Goal: Transaction & Acquisition: Purchase product/service

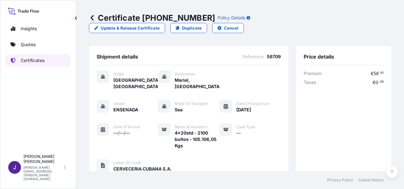
scroll to position [170, 0]
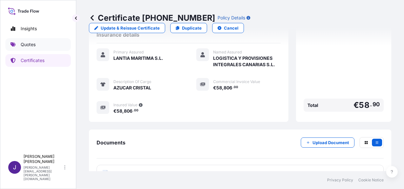
click at [37, 44] on link "Quotes" at bounding box center [37, 44] width 65 height 13
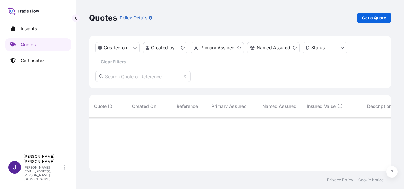
scroll to position [52, 297]
click at [377, 20] on p "Get a Quote" at bounding box center [374, 18] width 24 height 6
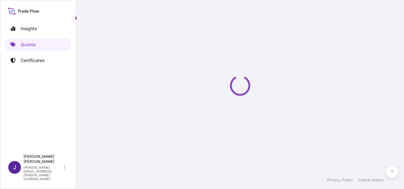
scroll to position [10, 0]
select select "Sea"
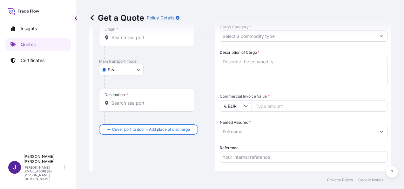
scroll to position [106, 0]
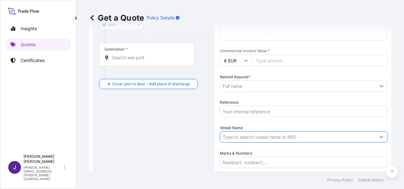
drag, startPoint x: 243, startPoint y: 134, endPoint x: 232, endPoint y: 140, distance: 12.8
click at [238, 133] on input "Vessel Name" at bounding box center [298, 136] width 156 height 11
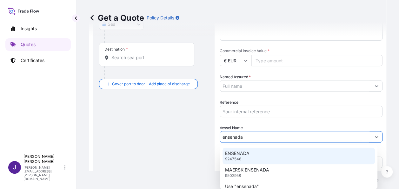
click at [249, 157] on div "ENSENADA 9247546" at bounding box center [299, 155] width 153 height 17
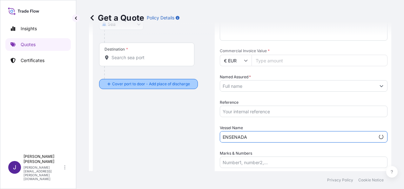
scroll to position [74, 0]
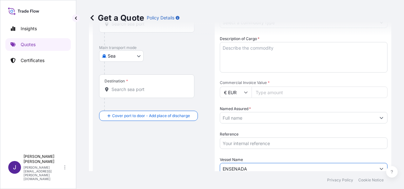
type input "ENSENADA"
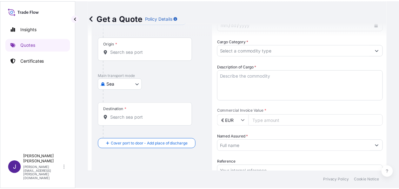
scroll to position [0, 0]
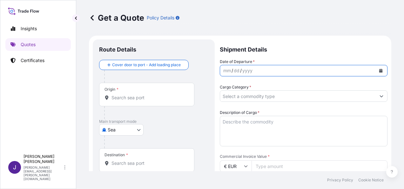
click at [379, 72] on icon "Calendar" at bounding box center [380, 71] width 3 height 4
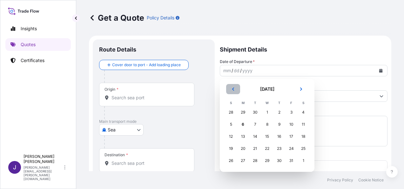
click at [234, 85] on button "Previous" at bounding box center [233, 89] width 14 height 10
click at [303, 88] on icon "Next" at bounding box center [301, 89] width 4 height 4
click at [292, 111] on div "3" at bounding box center [291, 111] width 11 height 11
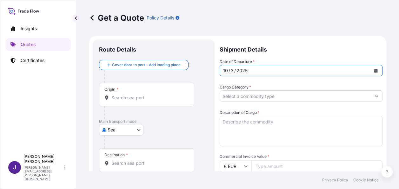
click at [272, 95] on input "Cargo Category *" at bounding box center [295, 95] width 151 height 11
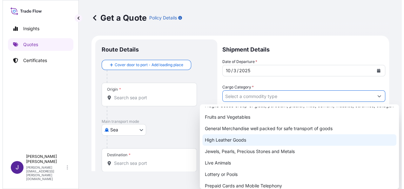
scroll to position [79, 0]
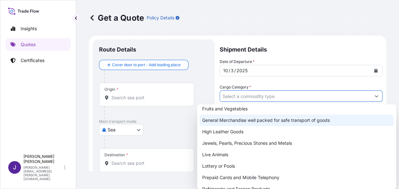
click at [252, 120] on div "General Merchandise well packed for safe transport of goods" at bounding box center [297, 119] width 194 height 11
type input "General Merchandise well packed for safe transport of goods"
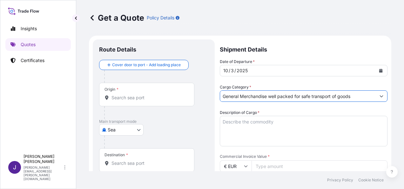
click at [119, 96] on input "Origin *" at bounding box center [149, 97] width 75 height 6
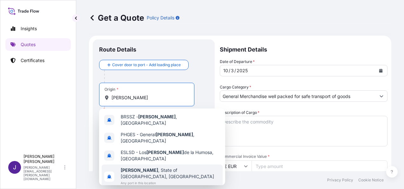
click at [164, 167] on span "[PERSON_NAME] , State of [GEOGRAPHIC_DATA], [GEOGRAPHIC_DATA]" at bounding box center [170, 173] width 99 height 13
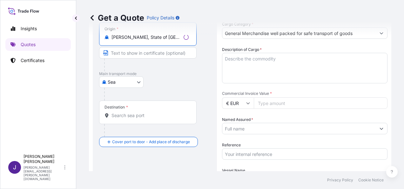
scroll to position [64, 0]
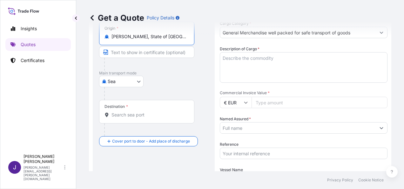
type input "[PERSON_NAME], State of [GEOGRAPHIC_DATA], [GEOGRAPHIC_DATA]"
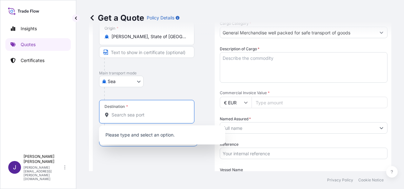
drag, startPoint x: 141, startPoint y: 116, endPoint x: 148, endPoint y: 118, distance: 6.9
click at [142, 116] on input "Destination *" at bounding box center [149, 115] width 75 height 6
click at [114, 113] on input "Destination * Please select a destination" at bounding box center [149, 115] width 75 height 6
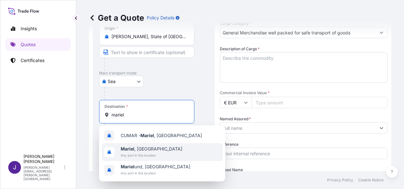
click at [147, 152] on span "Any port in this location" at bounding box center [152, 155] width 62 height 6
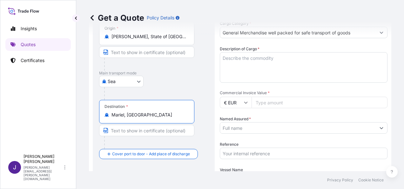
type input "Mariel, [GEOGRAPHIC_DATA]"
click at [277, 58] on textarea "Description of Cargo *" at bounding box center [304, 67] width 168 height 31
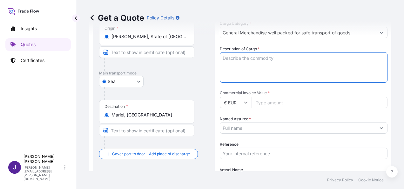
click at [262, 55] on textarea "Description of Cargo *" at bounding box center [304, 67] width 168 height 31
paste textarea "AZUCAR / WHITE SUGAR - ARROZ / RICE - FEIJAO / BLACK BEANS"
type textarea "AZUCAR / WHITE SUGAR - ARROZ / RICE - FEIJAO / BLACK BEANS"
click at [239, 151] on input "Reference" at bounding box center [304, 152] width 168 height 11
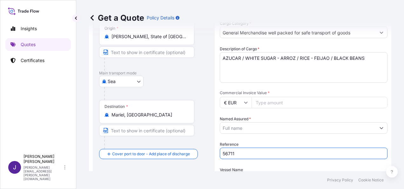
type input "56711"
click at [252, 127] on input "Named Assured *" at bounding box center [298, 127] width 156 height 11
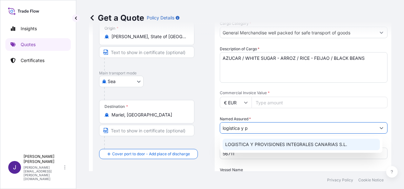
click at [316, 143] on span "LOGISTICA Y PROVISIONES INTEGRALES CANARIAS S.L." at bounding box center [286, 144] width 122 height 6
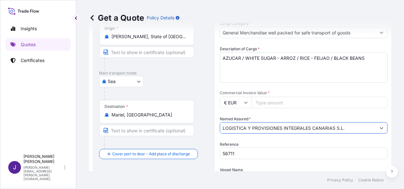
type input "LOGISTICA Y PROVISIONES INTEGRALES CANARIAS S.L."
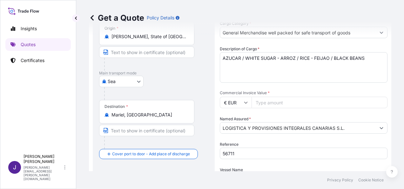
click at [303, 100] on input "Commercial Invoice Value *" at bounding box center [320, 102] width 136 height 11
type input "15840"
click at [274, 151] on input "56711" at bounding box center [304, 152] width 168 height 11
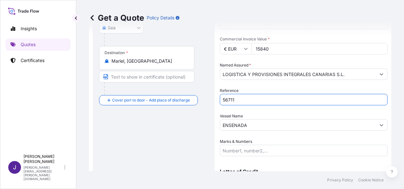
scroll to position [121, 0]
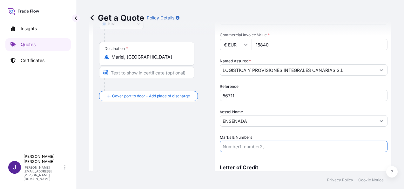
paste input "1x20std - 2600 bultos - 26037,38Kgs"
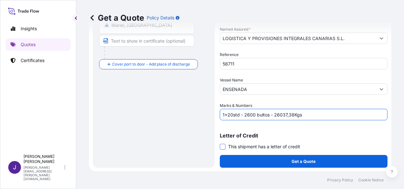
type input "1x20std - 2600 bultos - 26037,38Kgs"
click at [222, 145] on span at bounding box center [223, 147] width 6 height 6
click at [220, 143] on input "This shipment has a letter of credit" at bounding box center [220, 143] width 0 height 0
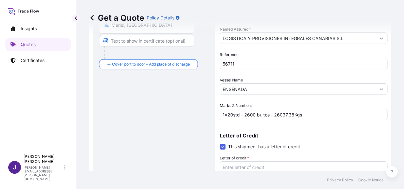
scroll to position [201, 0]
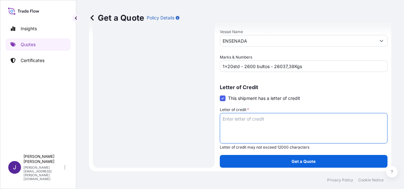
click at [253, 117] on textarea "Letter of credit *" at bounding box center [304, 128] width 168 height 31
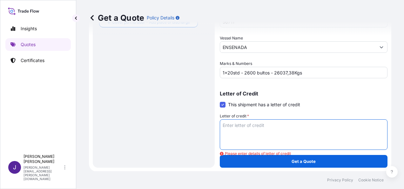
paste textarea "FRUTAS SELECTAS Calle Palmar s/n, entre [GEOGRAPHIC_DATA] y Boyeros"
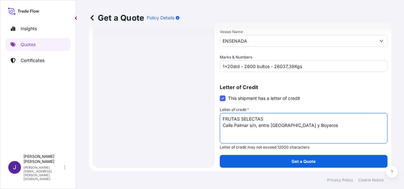
type textarea "FRUTAS SELECTAS Calle Palmar s/n, entre [GEOGRAPHIC_DATA] y Boyeros"
click at [120, 102] on div "Route Details Reset Route Details Cover door to port - Add loading place Place …" at bounding box center [153, 2] width 109 height 317
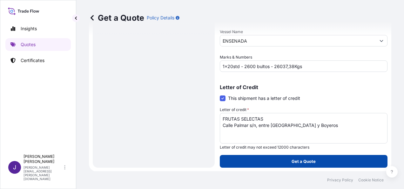
click at [314, 162] on button "Get a Quote" at bounding box center [304, 161] width 168 height 13
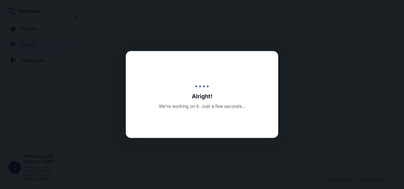
select select "Sea"
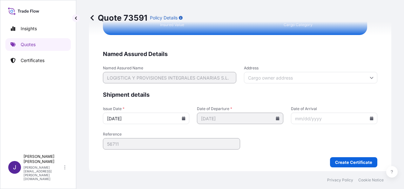
scroll to position [1298, 0]
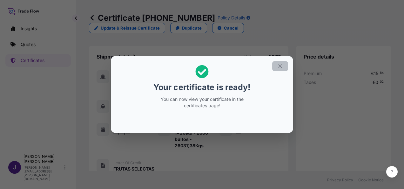
click at [279, 66] on icon "button" at bounding box center [280, 66] width 6 height 6
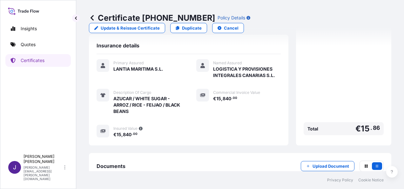
scroll to position [182, 0]
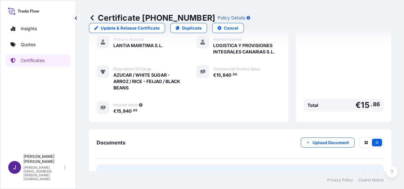
click at [183, 165] on link "PDF Certificate [DATE]" at bounding box center [240, 173] width 287 height 17
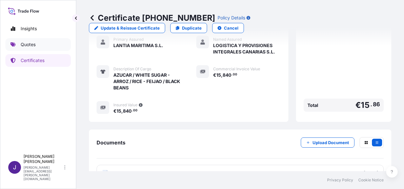
click at [24, 44] on p "Quotes" at bounding box center [28, 44] width 15 height 6
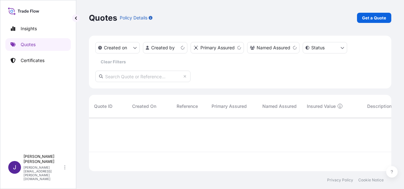
scroll to position [52, 297]
click at [377, 18] on p "Get a Quote" at bounding box center [374, 18] width 24 height 6
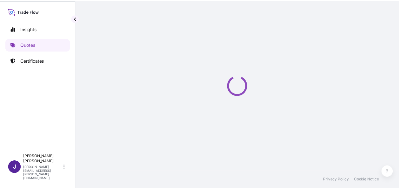
scroll to position [10, 0]
select select "Sea"
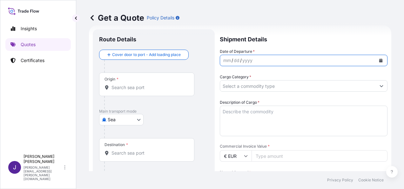
click at [378, 60] on button "Calendar" at bounding box center [381, 60] width 10 height 10
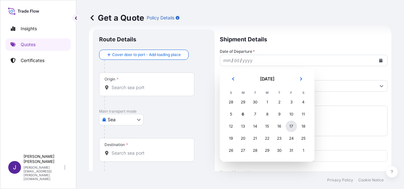
click at [292, 124] on div "17" at bounding box center [291, 125] width 11 height 11
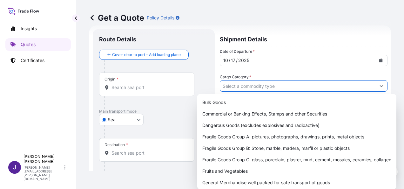
drag, startPoint x: 296, startPoint y: 86, endPoint x: 285, endPoint y: 91, distance: 11.8
click at [296, 86] on input "Cargo Category *" at bounding box center [298, 85] width 156 height 11
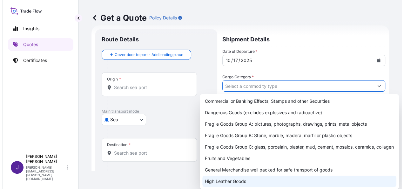
scroll to position [79, 0]
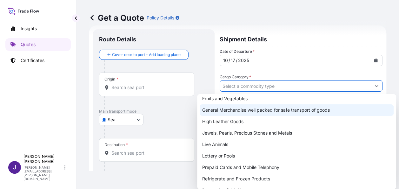
click at [241, 112] on div "General Merchandise well packed for safe transport of goods" at bounding box center [297, 109] width 194 height 11
type input "General Merchandise well packed for safe transport of goods"
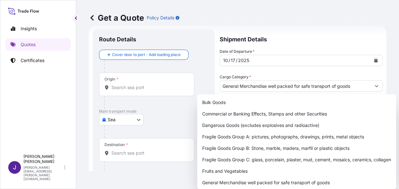
drag, startPoint x: 319, startPoint y: 32, endPoint x: 319, endPoint y: 37, distance: 4.5
click at [319, 32] on div "Get a Quote Policy Details" at bounding box center [238, 18] width 298 height 36
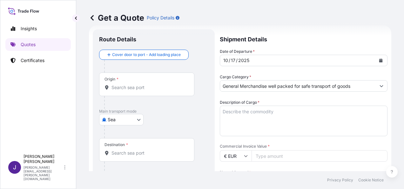
click at [274, 111] on textarea "Description of Cargo *" at bounding box center [304, 121] width 168 height 31
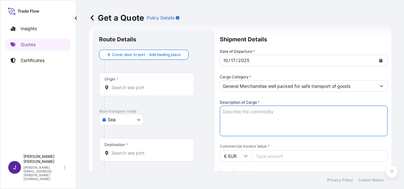
paste textarea "AZUCAR / WHITE SUGAR - ARROZ / RICE - FEIJAO / BLACK BEANS"
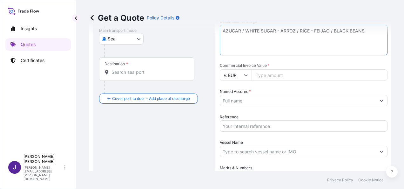
scroll to position [106, 0]
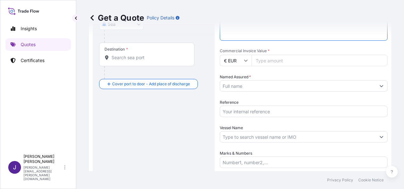
type textarea "AZUCAR / WHITE SUGAR - ARROZ / RICE - FEIJAO / BLACK BEANS"
click at [240, 109] on input "Reference" at bounding box center [304, 111] width 168 height 11
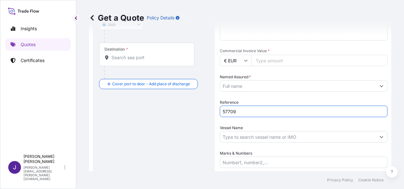
type input "57709"
click at [286, 60] on input "Commercial Invoice Value *" at bounding box center [320, 60] width 136 height 11
type input "16500"
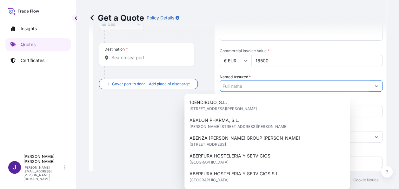
click at [273, 85] on input "Named Assured *" at bounding box center [295, 85] width 151 height 11
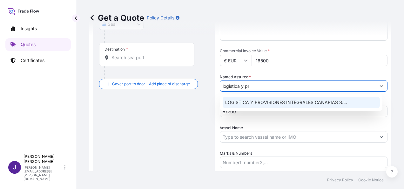
click at [317, 101] on span "LOGISTICA Y PROVISIONES INTEGRALES CANARIAS S.L." at bounding box center [286, 102] width 122 height 6
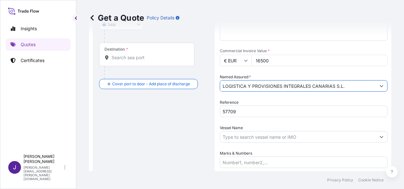
type input "LOGISTICA Y PROVISIONES INTEGRALES CANARIAS S.L."
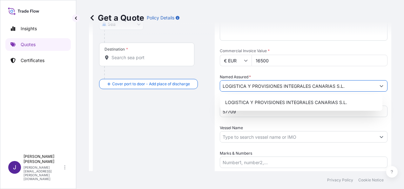
click at [247, 141] on input "Vessel Name" at bounding box center [298, 136] width 156 height 11
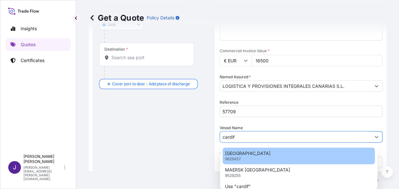
click at [244, 157] on div "CARDIFF 9629457" at bounding box center [299, 155] width 153 height 17
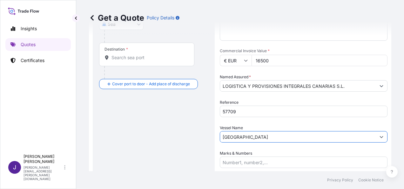
type input "[GEOGRAPHIC_DATA]"
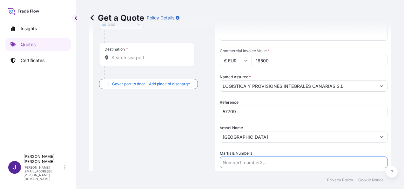
click at [247, 163] on input "Marks & Numbers" at bounding box center [304, 161] width 168 height 11
paste input "1x20std"
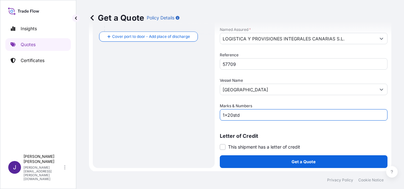
scroll to position [153, 0]
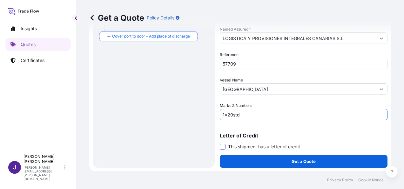
type input "1x20std"
click at [222, 147] on span at bounding box center [223, 147] width 6 height 6
click at [220, 143] on input "This shipment has a letter of credit" at bounding box center [220, 143] width 0 height 0
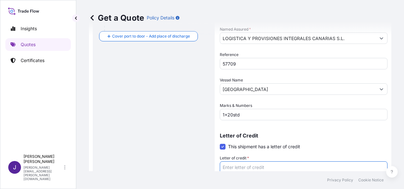
click at [250, 167] on textarea "Letter of credit *" at bounding box center [304, 176] width 168 height 31
paste textarea "FRUTAS SELECTAS Calle Palmar s/n, entre [GEOGRAPHIC_DATA] y Boyeros"
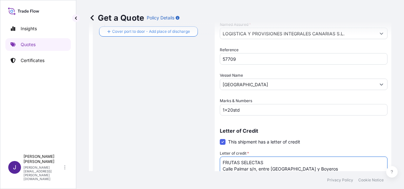
type textarea "FRUTAS SELECTAS Calle Palmar s/n, entre [GEOGRAPHIC_DATA] y Boyeros"
click at [160, 84] on div "Route Details Cover door to port - Add loading place Place of loading Road / [G…" at bounding box center [153, 46] width 109 height 317
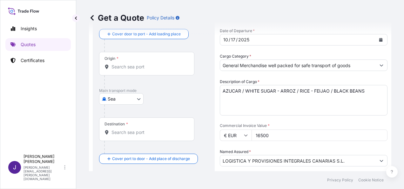
scroll to position [0, 0]
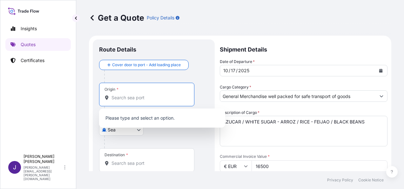
click at [150, 98] on input "Origin *" at bounding box center [149, 97] width 75 height 6
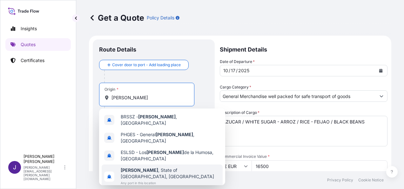
click at [170, 167] on span "[PERSON_NAME] , State of [GEOGRAPHIC_DATA], [GEOGRAPHIC_DATA]" at bounding box center [170, 173] width 99 height 13
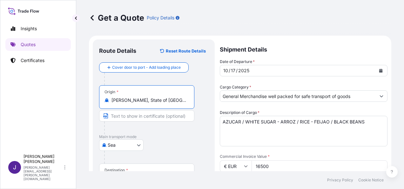
type input "[PERSON_NAME], State of [GEOGRAPHIC_DATA], [GEOGRAPHIC_DATA]"
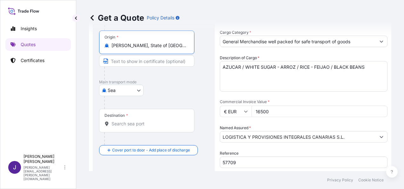
scroll to position [64, 0]
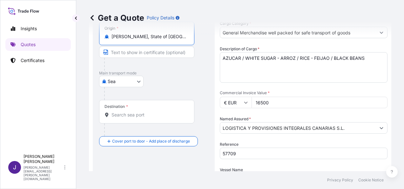
click at [125, 116] on input "Destination *" at bounding box center [149, 115] width 75 height 6
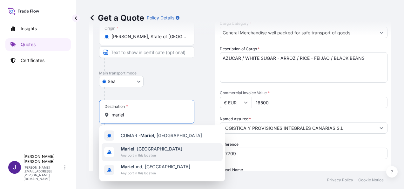
click at [129, 153] on span "Any port in this location" at bounding box center [152, 155] width 62 height 6
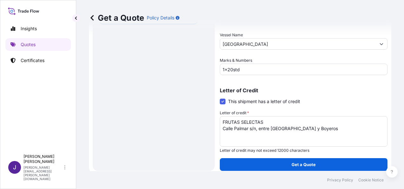
scroll to position [201, 0]
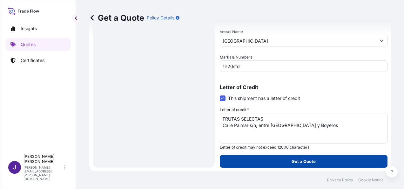
type input "Mariel, [GEOGRAPHIC_DATA]"
click at [310, 160] on p "Get a Quote" at bounding box center [304, 161] width 24 height 6
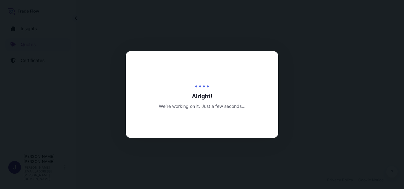
select select "Sea"
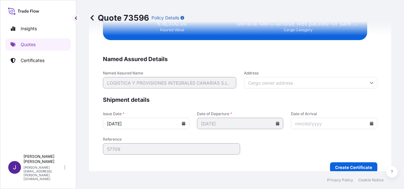
scroll to position [1298, 0]
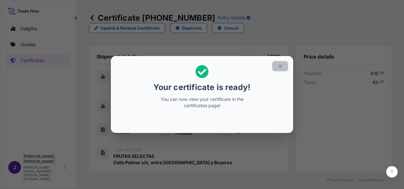
click at [281, 65] on icon "button" at bounding box center [280, 66] width 6 height 6
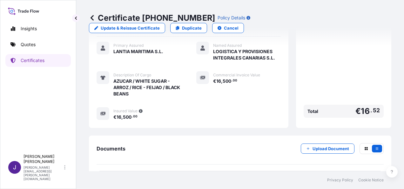
scroll to position [170, 0]
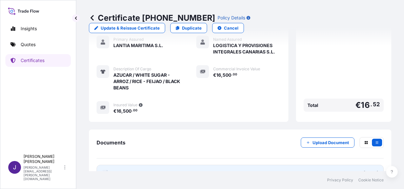
click at [200, 165] on link "PDF Certificate [DATE]" at bounding box center [240, 173] width 287 height 17
